Goal: Information Seeking & Learning: Learn about a topic

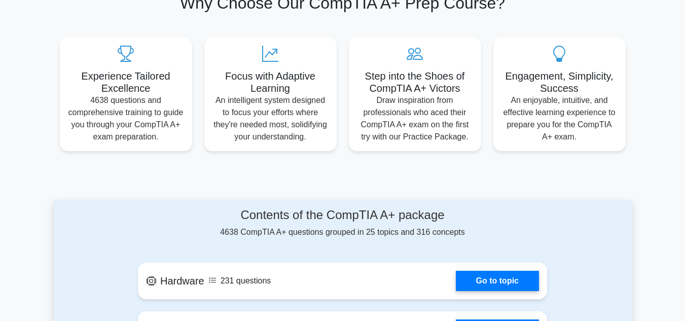
scroll to position [304, 0]
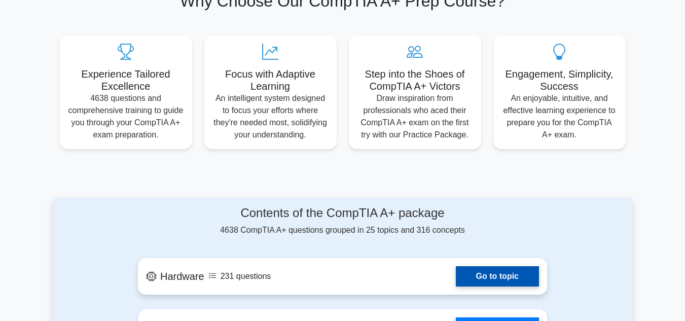
click at [498, 266] on link "Go to topic" at bounding box center [497, 276] width 83 height 20
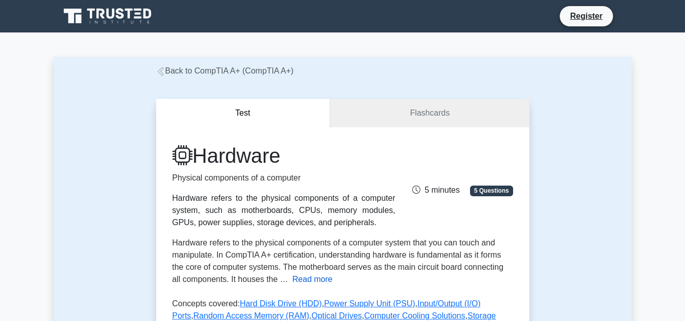
click at [304, 284] on button "Read more" at bounding box center [313, 279] width 40 height 12
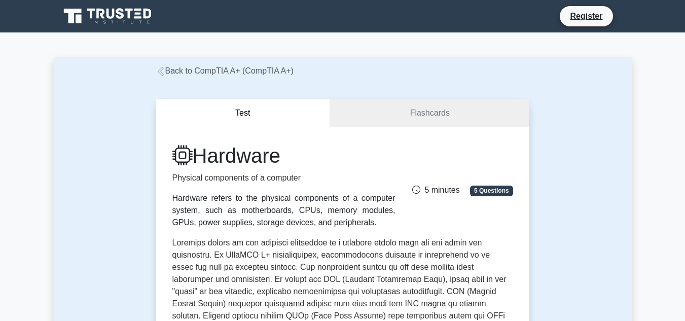
click at [479, 192] on span "5 Questions" at bounding box center [491, 191] width 43 height 10
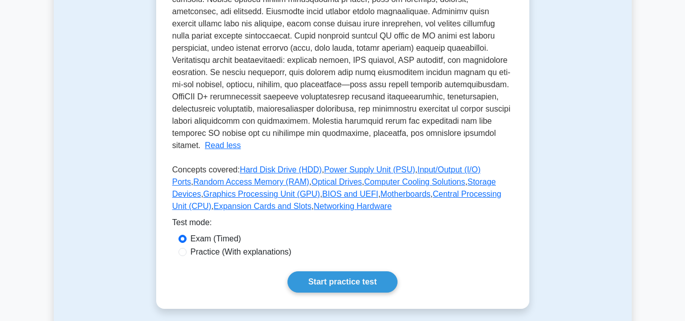
scroll to position [426, 0]
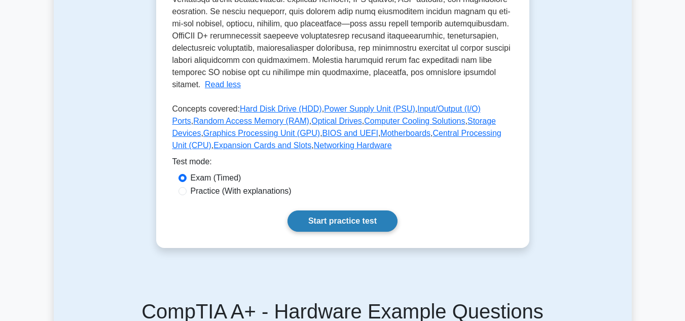
click at [375, 210] on link "Start practice test" at bounding box center [343, 220] width 110 height 21
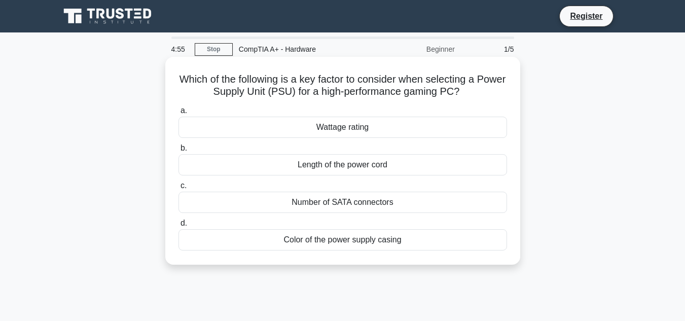
click at [356, 240] on div "Color of the power supply casing" at bounding box center [343, 239] width 329 height 21
click at [179, 227] on input "d. Color of the power supply casing" at bounding box center [179, 223] width 0 height 7
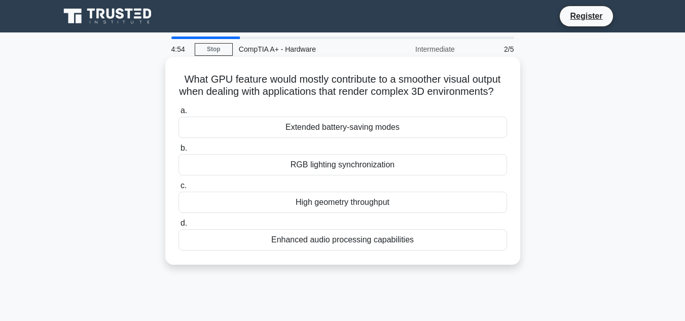
click at [356, 243] on div "Enhanced audio processing capabilities" at bounding box center [343, 239] width 329 height 21
click at [179, 227] on input "d. Enhanced audio processing capabilities" at bounding box center [179, 223] width 0 height 7
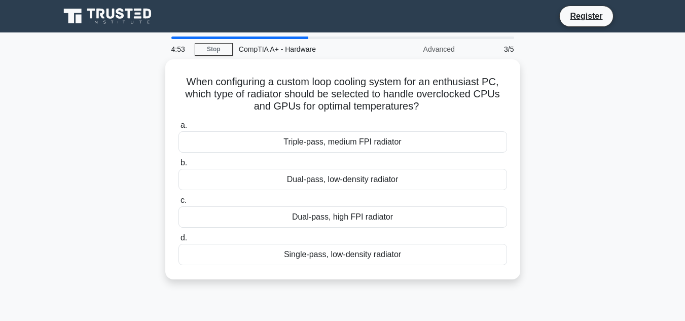
click at [356, 244] on div "Single-pass, low-density radiator" at bounding box center [343, 254] width 329 height 21
click at [179, 241] on input "d. Single-pass, low-density radiator" at bounding box center [179, 238] width 0 height 7
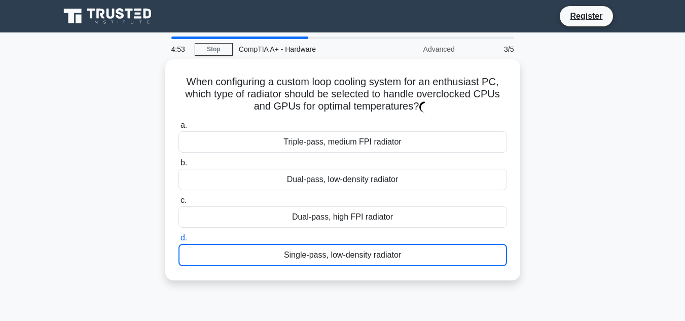
click at [356, 244] on div "Single-pass, low-density radiator" at bounding box center [343, 255] width 329 height 22
click at [179, 241] on input "d. Single-pass, low-density radiator" at bounding box center [179, 238] width 0 height 7
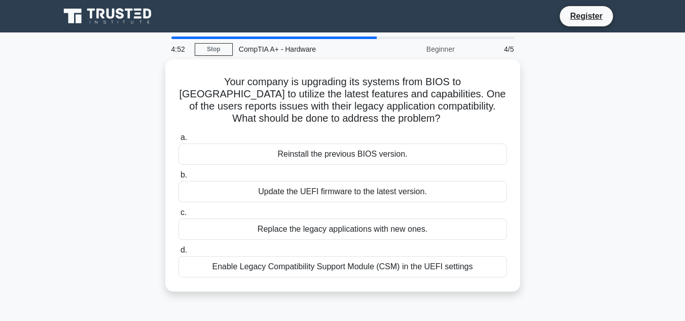
click at [356, 243] on div "a. Reinstall the previous BIOS version. b. Update the UEFI firmware to the late…" at bounding box center [342, 204] width 341 height 150
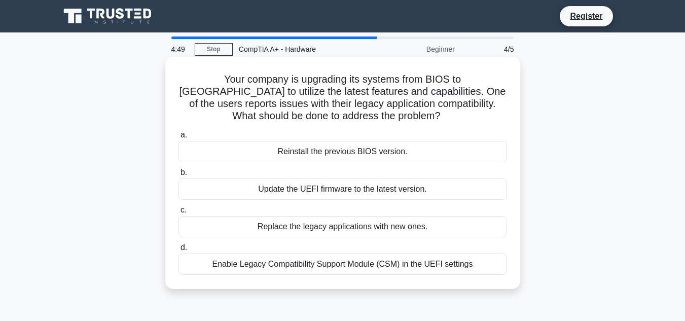
click at [367, 236] on div "Replace the legacy applications with new ones." at bounding box center [343, 226] width 329 height 21
click at [179, 214] on input "c. Replace the legacy applications with new ones." at bounding box center [179, 210] width 0 height 7
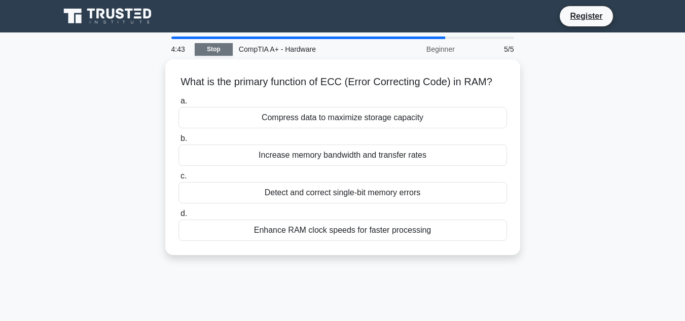
click at [205, 52] on link "Stop" at bounding box center [214, 49] width 38 height 13
